Goal: Task Accomplishment & Management: Use online tool/utility

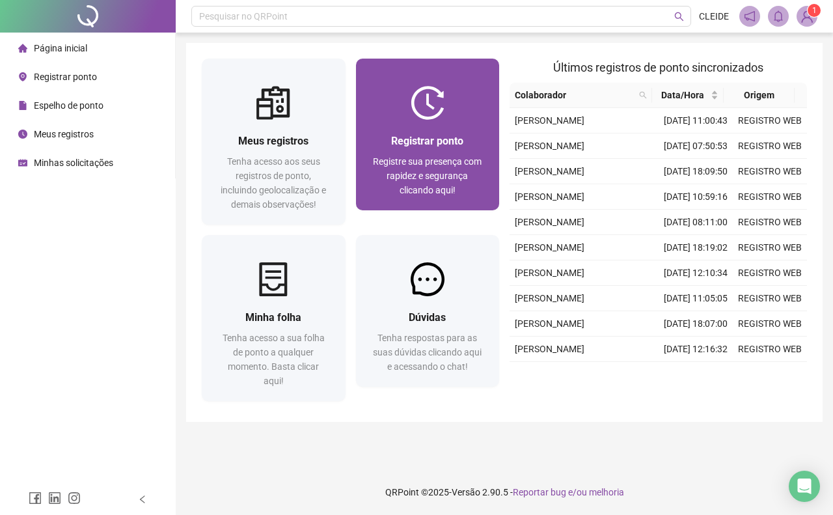
click at [499, 189] on div "Registrar ponto Registre sua presença com rapidez e segurança clicando aqui!" at bounding box center [428, 165] width 144 height 90
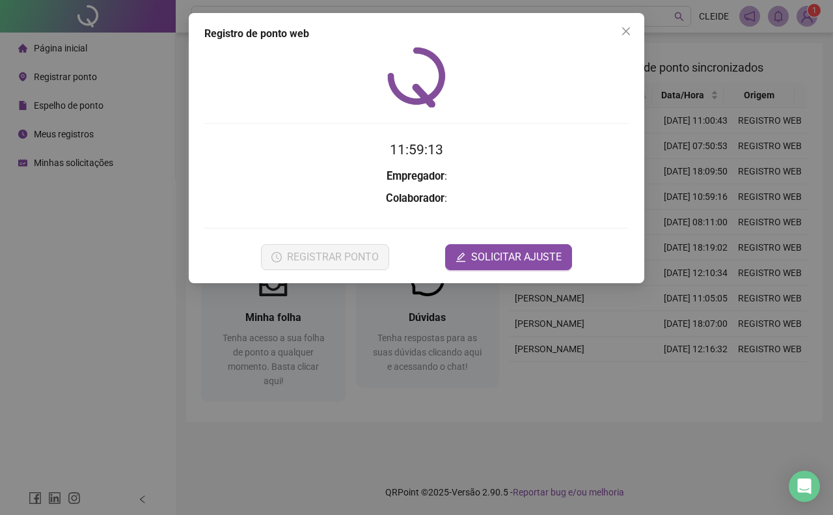
click at [448, 168] on form "11:59:13 Empregador : Colaborador : REGISTRAR PONTO SOLICITAR AJUSTE" at bounding box center [416, 204] width 424 height 130
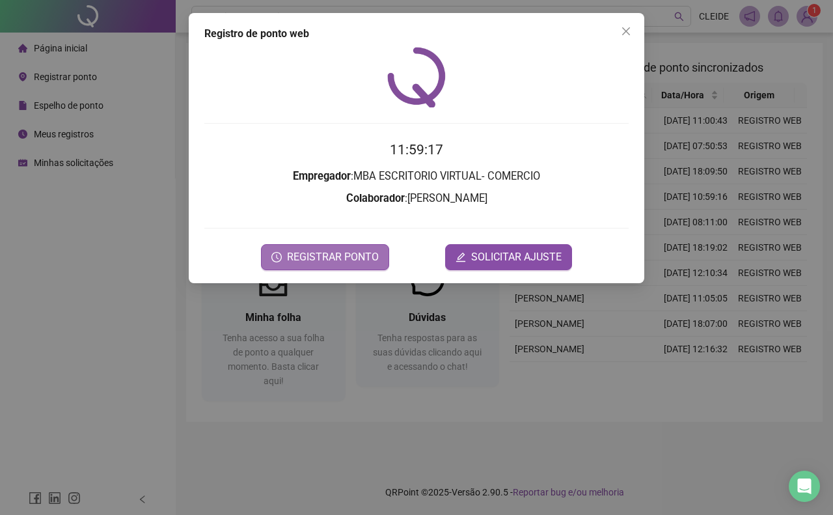
click at [311, 257] on span "REGISTRAR PONTO" at bounding box center [333, 257] width 92 height 16
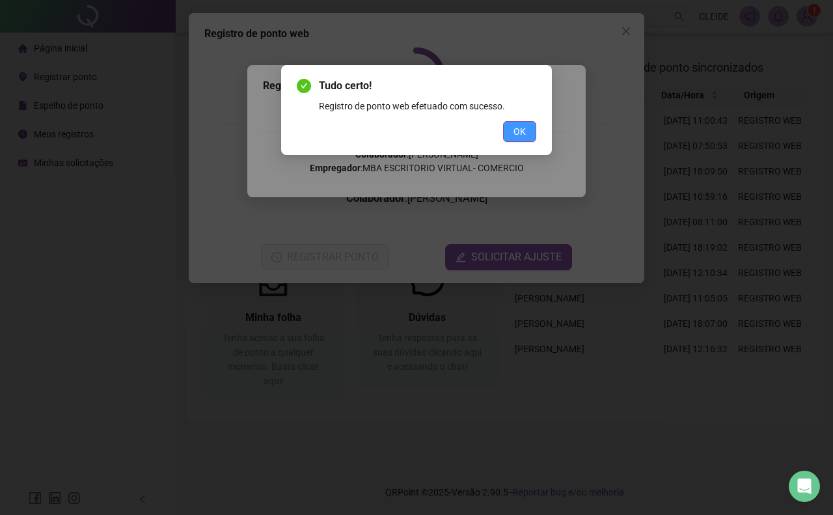
click at [522, 130] on span "OK" at bounding box center [520, 131] width 12 height 14
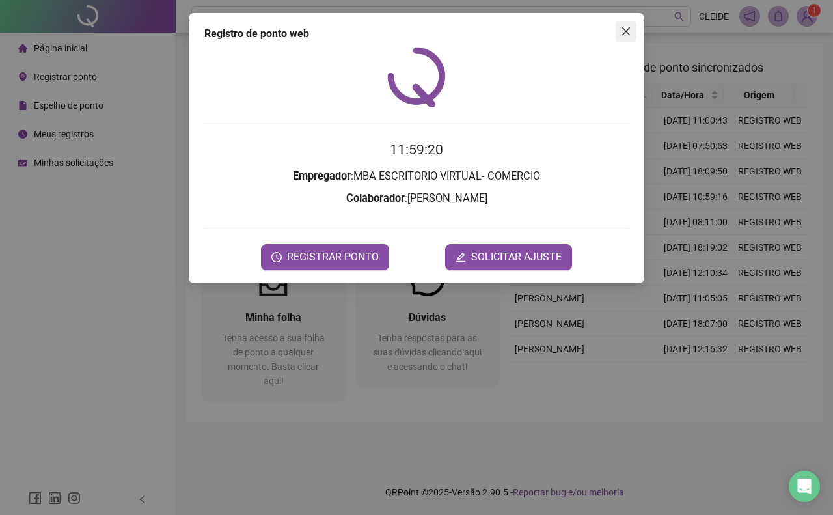
click at [617, 24] on button "Close" at bounding box center [626, 31] width 21 height 21
